Goal: Information Seeking & Learning: Learn about a topic

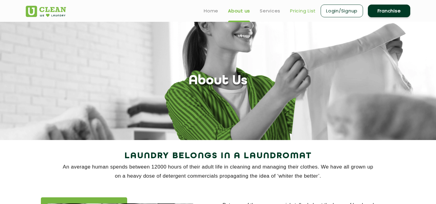
click at [301, 9] on link "Pricing List" at bounding box center [303, 10] width 26 height 7
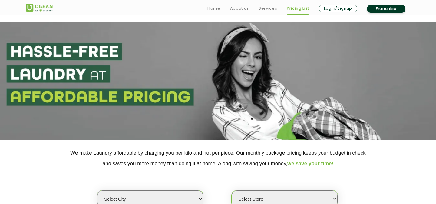
scroll to position [51, 0]
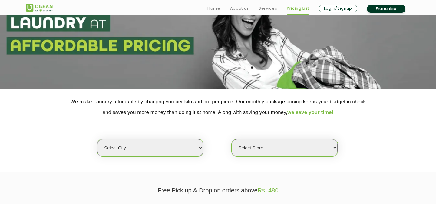
click at [144, 151] on select "Select city [GEOGRAPHIC_DATA] [GEOGRAPHIC_DATA] [GEOGRAPHIC_DATA] [GEOGRAPHIC_D…" at bounding box center [150, 147] width 106 height 17
select select "1"
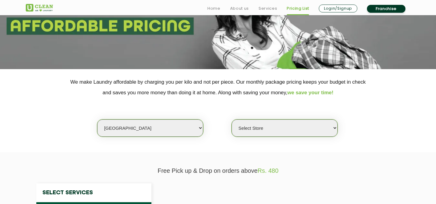
select select "0"
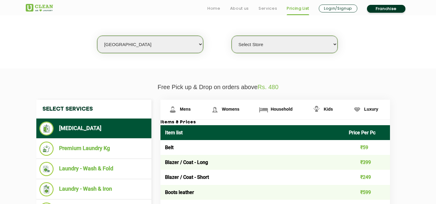
scroll to position [197, 0]
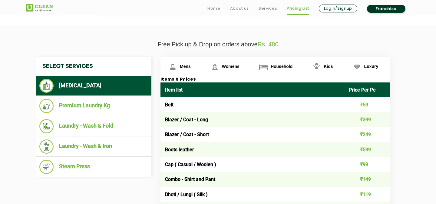
click at [91, 96] on ul "[MEDICAL_DATA]" at bounding box center [93, 86] width 115 height 20
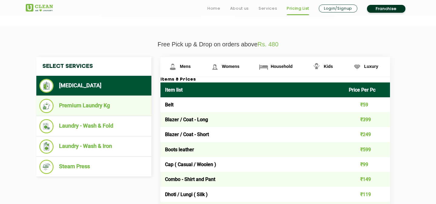
click at [89, 102] on li "Premium Laundry Kg" at bounding box center [93, 106] width 109 height 14
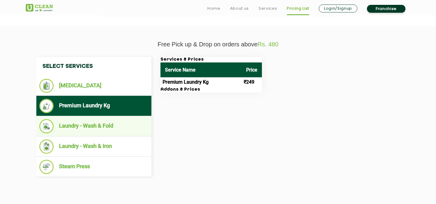
click at [112, 129] on li "Laundry - Wash & Fold" at bounding box center [93, 126] width 109 height 14
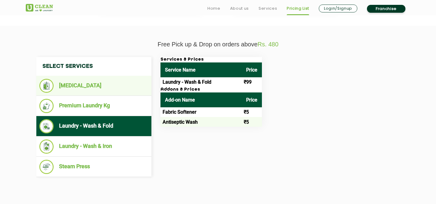
click at [76, 89] on li "[MEDICAL_DATA]" at bounding box center [93, 86] width 109 height 14
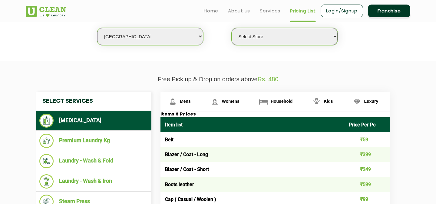
scroll to position [89, 0]
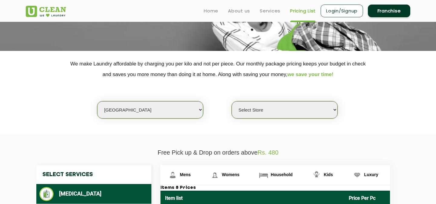
click at [290, 113] on select "Select Store [GEOGRAPHIC_DATA] [GEOGRAPHIC_DATA] 2 [GEOGRAPHIC_DATA] [PERSON_NA…" at bounding box center [285, 109] width 106 height 17
click at [33, 112] on div "Select city [GEOGRAPHIC_DATA] [GEOGRAPHIC_DATA] [GEOGRAPHIC_DATA] [GEOGRAPHIC_D…" at bounding box center [218, 99] width 394 height 39
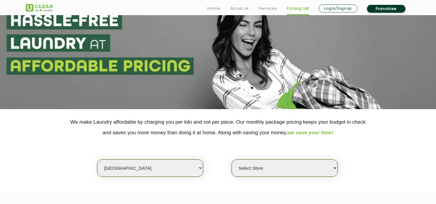
scroll to position [50, 0]
